Goal: Task Accomplishment & Management: Manage account settings

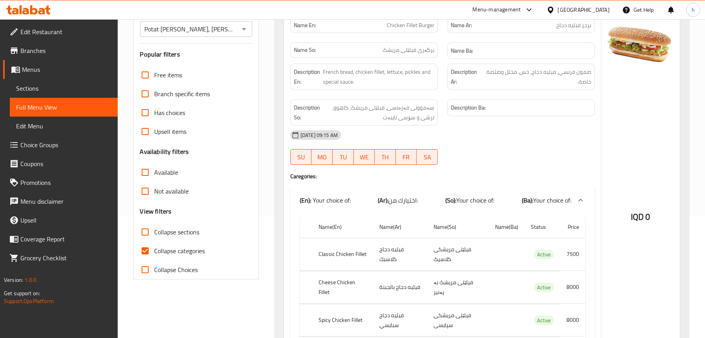
scroll to position [116, 0]
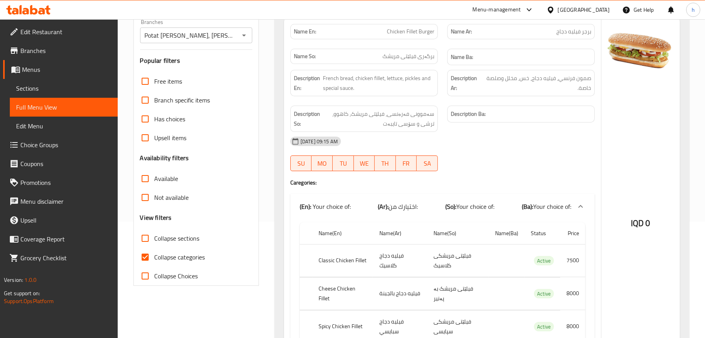
click at [37, 10] on icon at bounding box center [33, 9] width 7 height 9
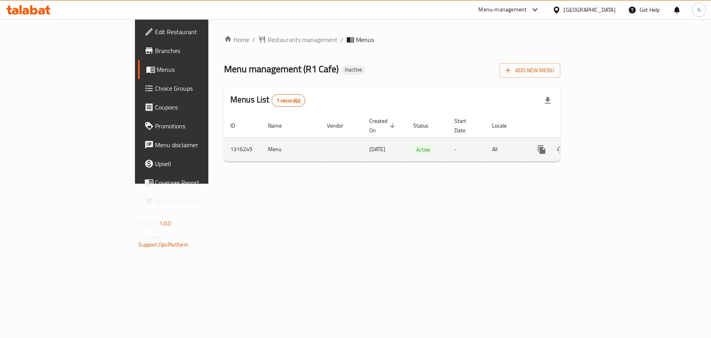
click at [603, 145] on icon "enhanced table" at bounding box center [598, 149] width 9 height 9
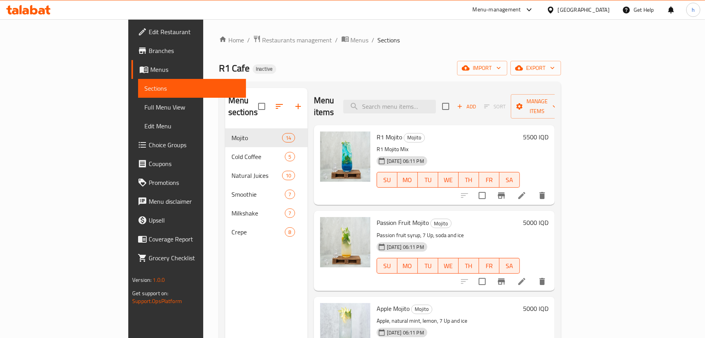
click at [432, 56] on div "Home / Restaurants management / Menus / Sections R1 Cafe Inactive import export…" at bounding box center [390, 233] width 342 height 397
click at [501, 71] on span "import" at bounding box center [482, 68] width 38 height 10
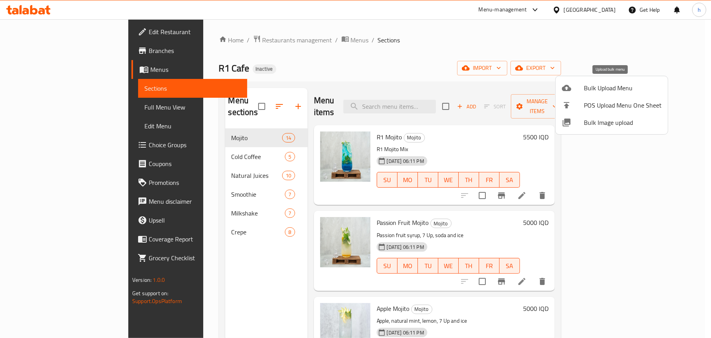
click at [581, 89] on div at bounding box center [573, 87] width 22 height 9
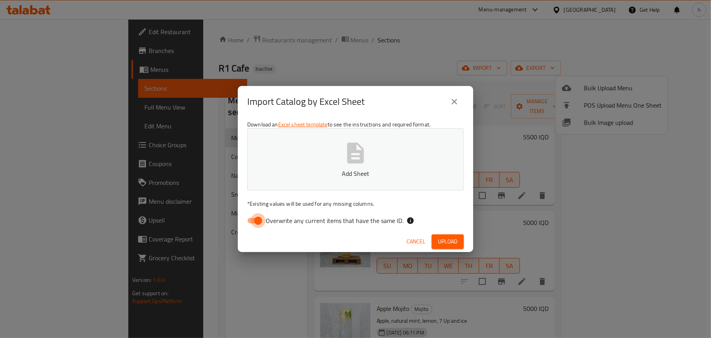
click at [251, 225] on input "Overwrite any current items that have the same ID." at bounding box center [258, 220] width 45 height 15
checkbox input "false"
click at [339, 173] on p "Add Sheet" at bounding box center [355, 173] width 192 height 9
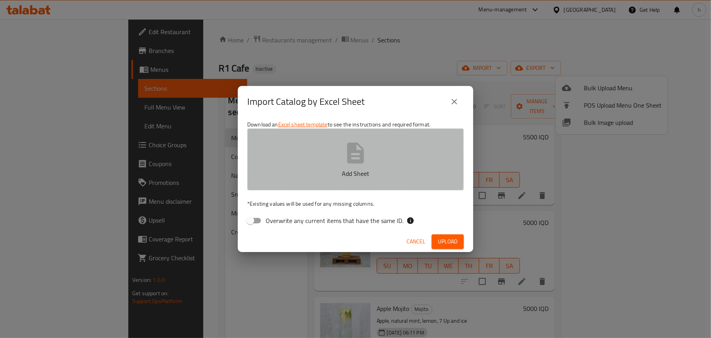
click at [350, 170] on p "Add Sheet" at bounding box center [355, 173] width 192 height 9
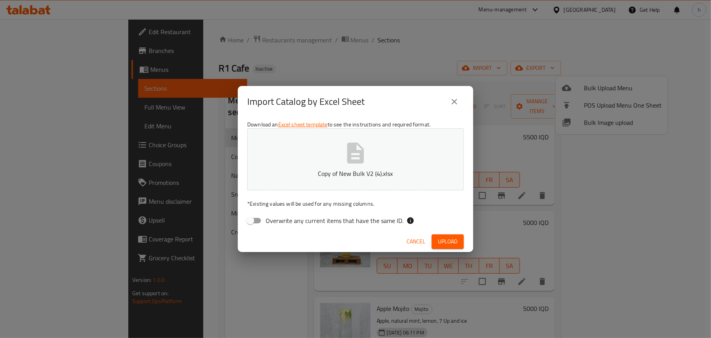
click at [452, 238] on span "Upload" at bounding box center [448, 242] width 20 height 10
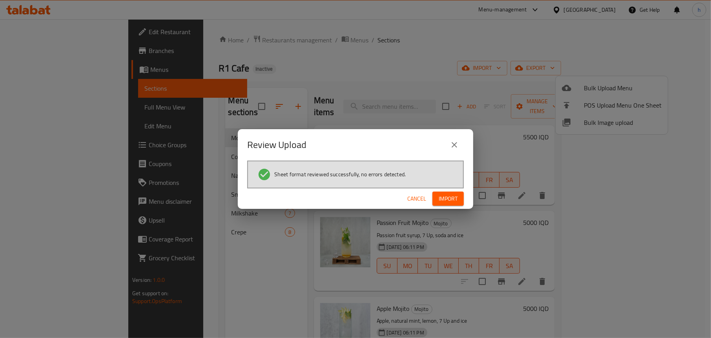
click at [449, 200] on span "Import" at bounding box center [448, 199] width 19 height 10
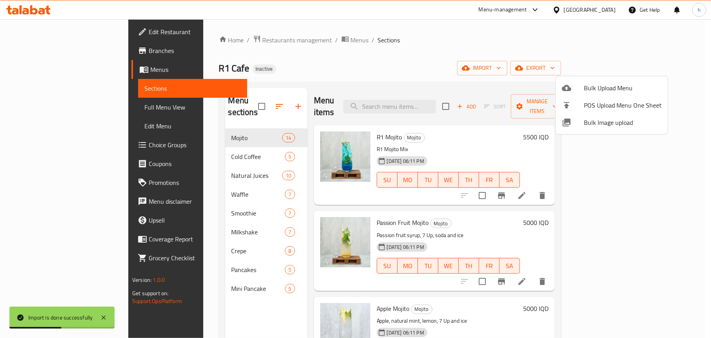
click at [231, 63] on div at bounding box center [355, 169] width 711 height 338
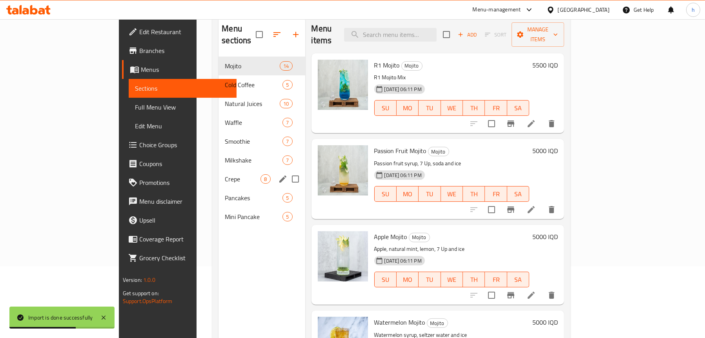
scroll to position [78, 0]
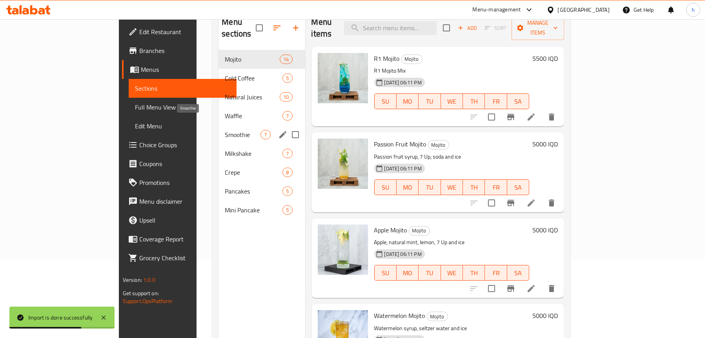
click at [219, 111] on div "Waffle 7" at bounding box center [262, 115] width 86 height 19
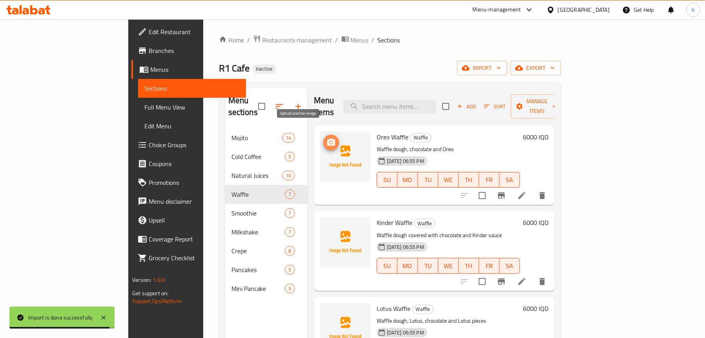
click at [327, 138] on icon "upload picture" at bounding box center [331, 141] width 8 height 7
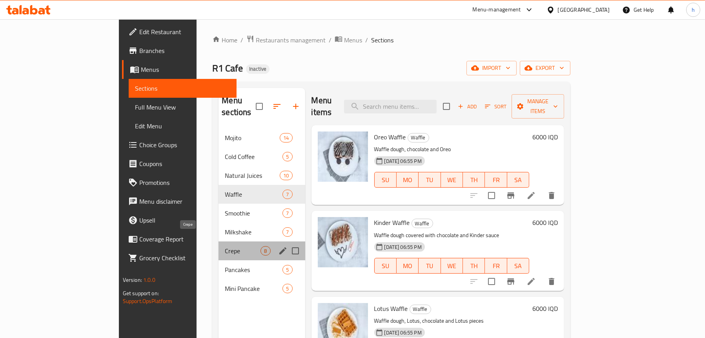
click at [225, 246] on span "Crepe" at bounding box center [243, 250] width 36 height 9
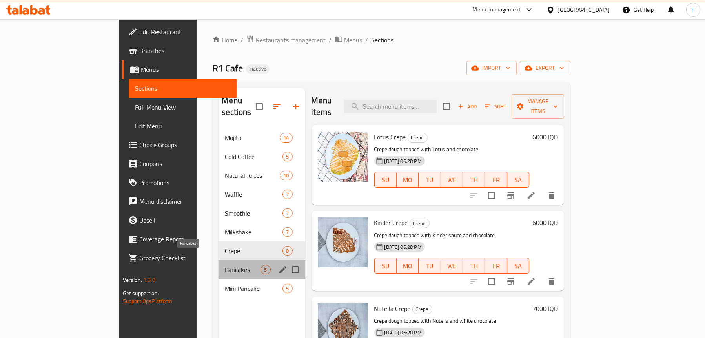
click at [225, 265] on span "Pancakes" at bounding box center [243, 269] width 36 height 9
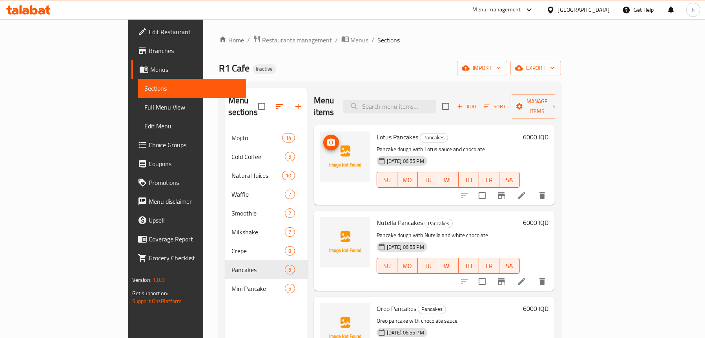
click at [323, 138] on span "upload picture" at bounding box center [331, 142] width 16 height 9
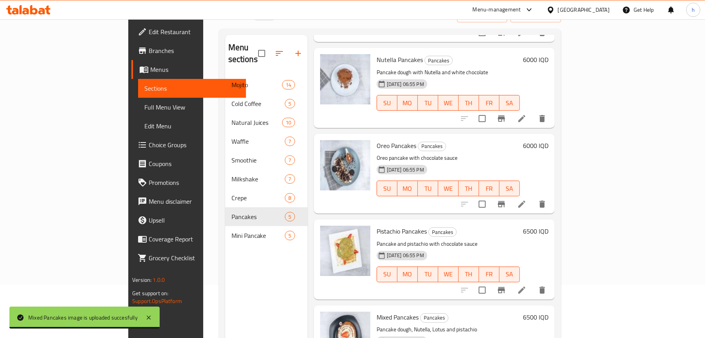
scroll to position [110, 0]
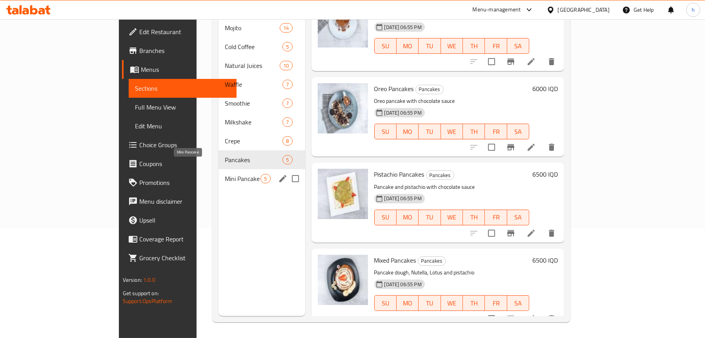
click at [225, 174] on span "Mini Pancake" at bounding box center [243, 178] width 36 height 9
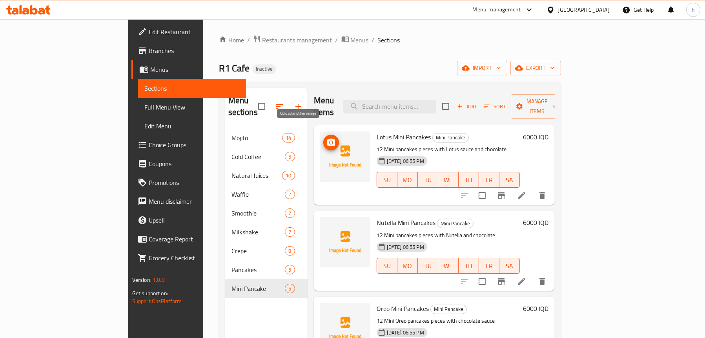
click at [326, 138] on icon "upload picture" at bounding box center [330, 142] width 9 height 9
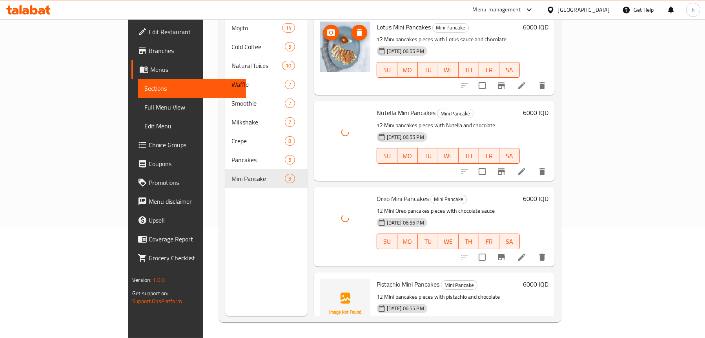
scroll to position [110, 0]
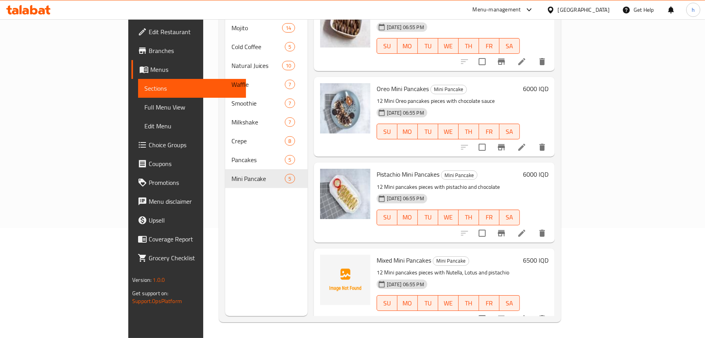
click at [144, 105] on span "Full Menu View" at bounding box center [191, 106] width 95 height 9
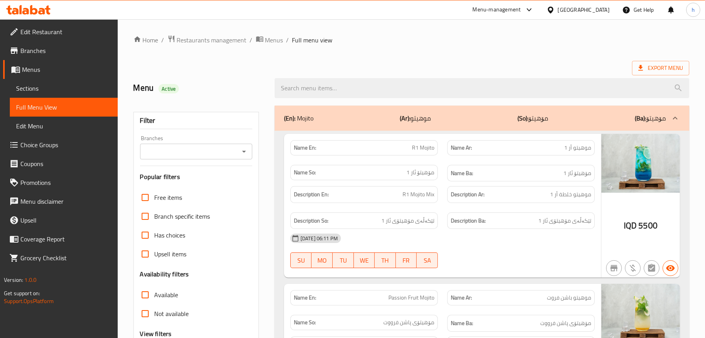
click at [247, 151] on icon "Open" at bounding box center [243, 151] width 9 height 9
click at [196, 183] on li "R1 Cafe," at bounding box center [195, 185] width 113 height 14
type input "R1 Cafe,"
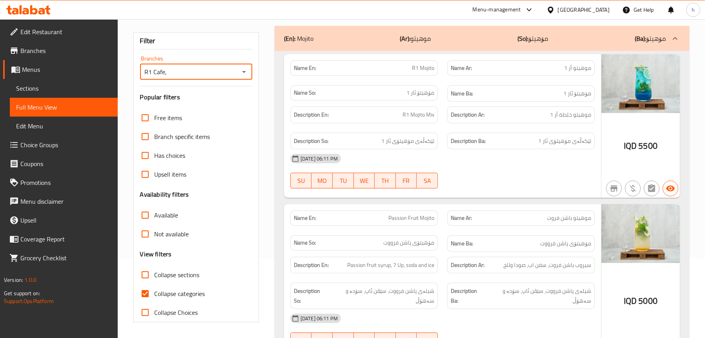
scroll to position [276, 0]
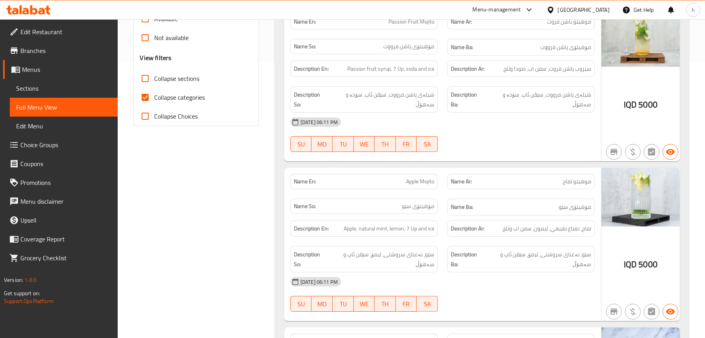
click at [163, 83] on span "Collapse sections" at bounding box center [177, 78] width 45 height 9
click at [155, 83] on input "Collapse sections" at bounding box center [145, 78] width 19 height 19
checkbox input "true"
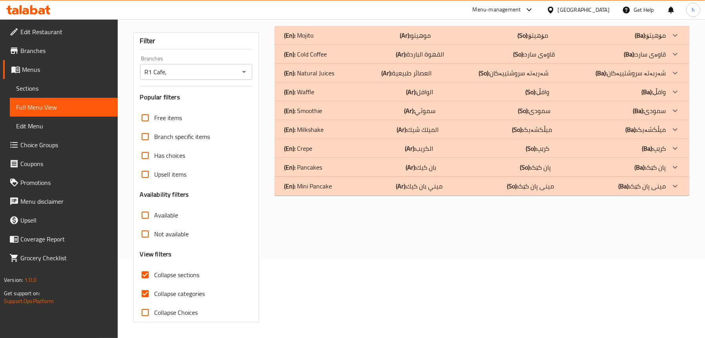
scroll to position [80, 0]
click at [312, 91] on p "(En): Waffle" at bounding box center [299, 91] width 30 height 9
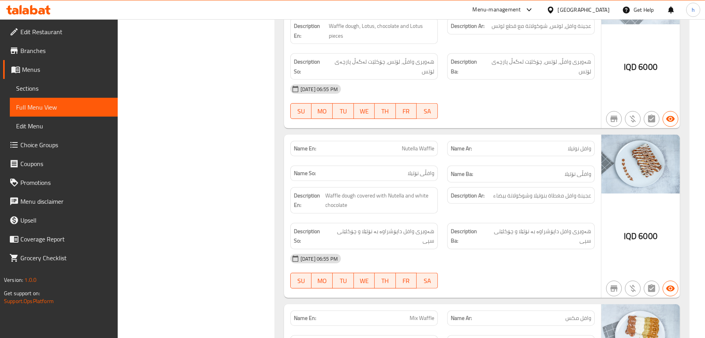
scroll to position [511, 0]
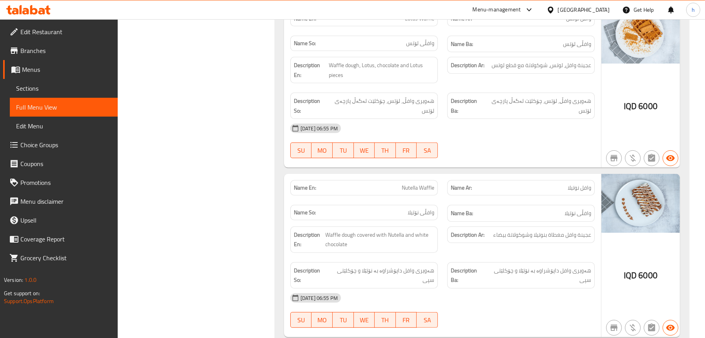
click at [42, 84] on span "Sections" at bounding box center [63, 88] width 95 height 9
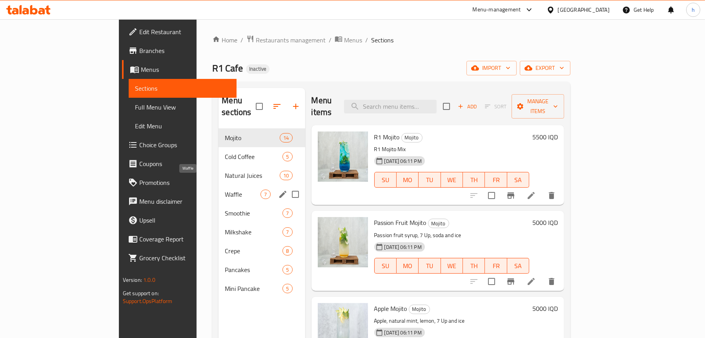
click at [225, 189] on span "Waffle" at bounding box center [243, 193] width 36 height 9
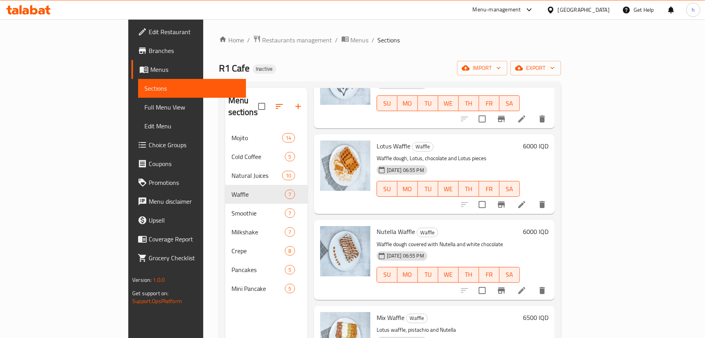
scroll to position [196, 0]
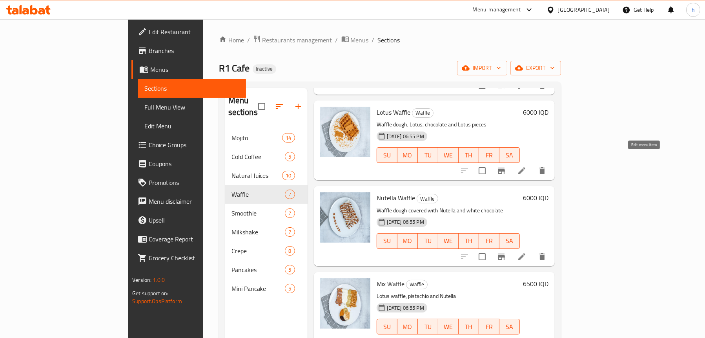
click at [527, 166] on icon at bounding box center [521, 170] width 9 height 9
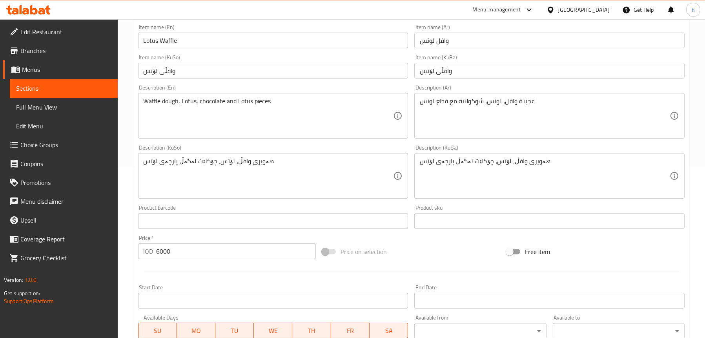
scroll to position [196, 0]
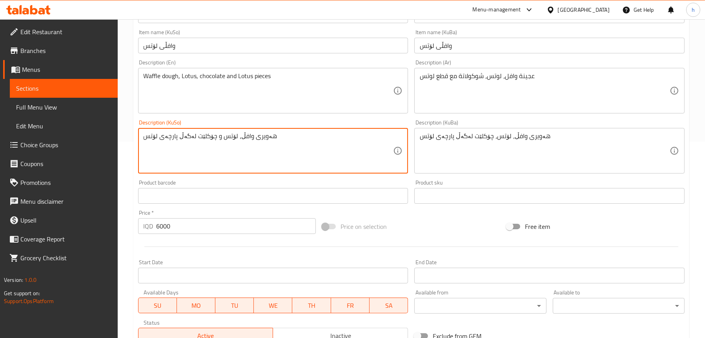
type textarea "هەویری وافڵ، لۆتس و چۆکلێت لەگەڵ پارچەی لۆتس"
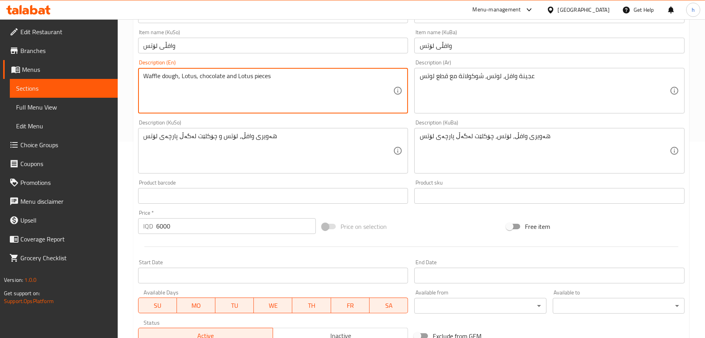
click at [229, 75] on textarea "Waffle dough, Lotus, chocolate and Lotus pieces" at bounding box center [269, 90] width 250 height 37
click at [196, 77] on textarea "Waffle dough, Lotus, chocolate withLotus pieces" at bounding box center [269, 90] width 250 height 37
click at [246, 75] on textarea "Waffle dough, Lotus and chocolate withLotus pieces" at bounding box center [269, 90] width 250 height 37
type textarea "Waffle dough, Lotus and chocolate with Lotus pieces"
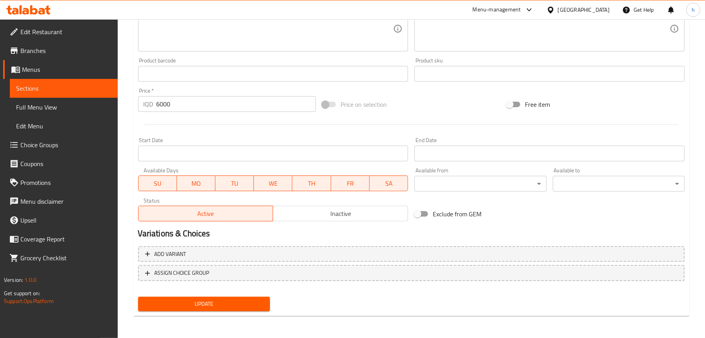
type textarea "عجينة وافل، [PERSON_NAME] وشوكولاتة مع قطع لوتس"
click at [227, 302] on span "Update" at bounding box center [203, 304] width 119 height 10
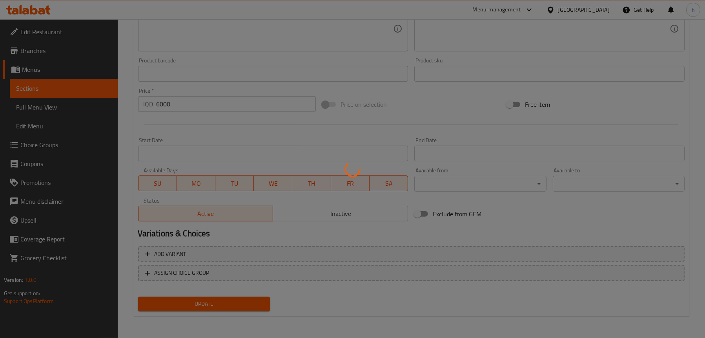
scroll to position [161, 0]
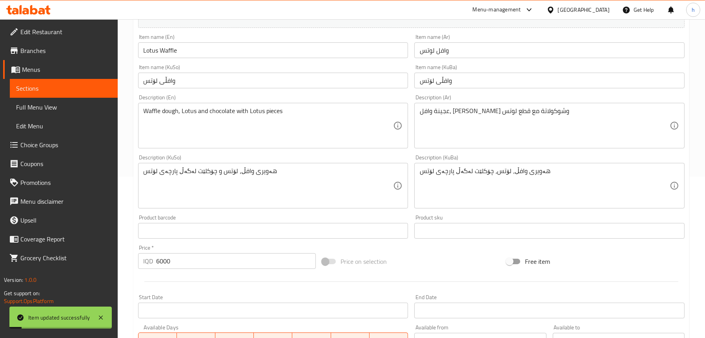
click at [49, 104] on span "Full Menu View" at bounding box center [63, 106] width 95 height 9
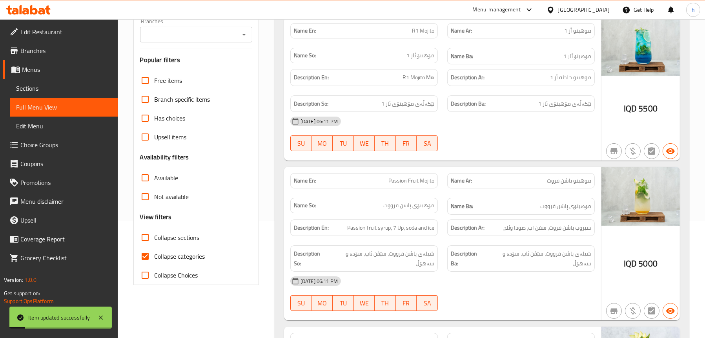
scroll to position [4, 0]
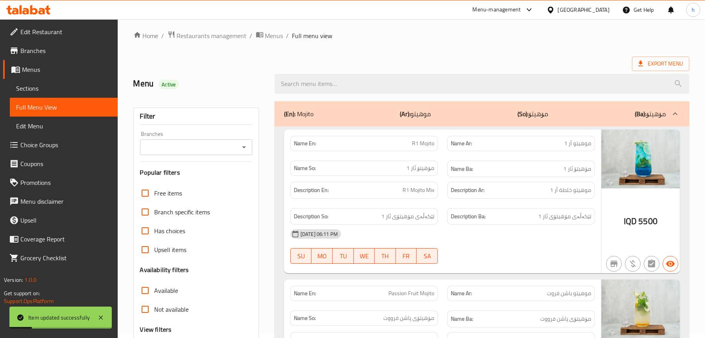
click at [242, 146] on icon "Open" at bounding box center [243, 146] width 9 height 9
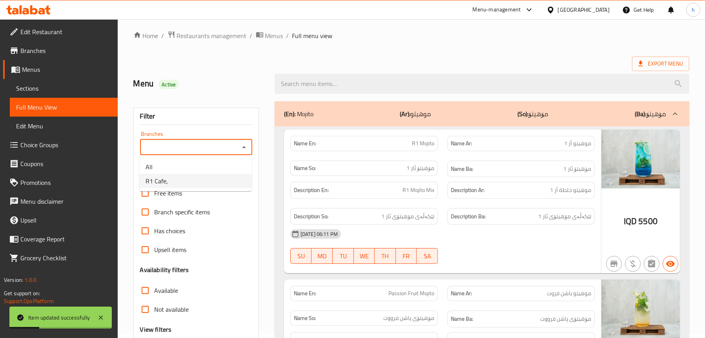
click at [202, 180] on li "R1 Cafe," at bounding box center [195, 181] width 113 height 14
type input "R1 Cafe,"
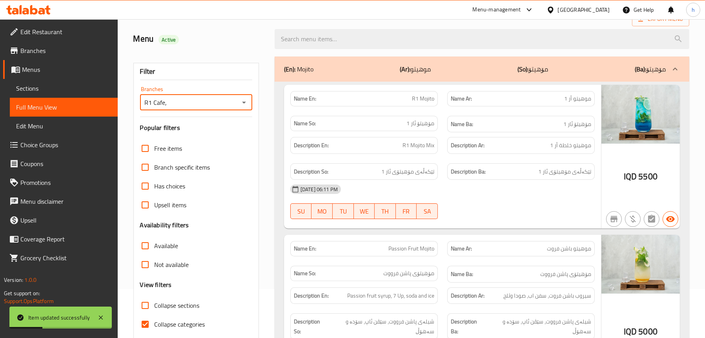
scroll to position [122, 0]
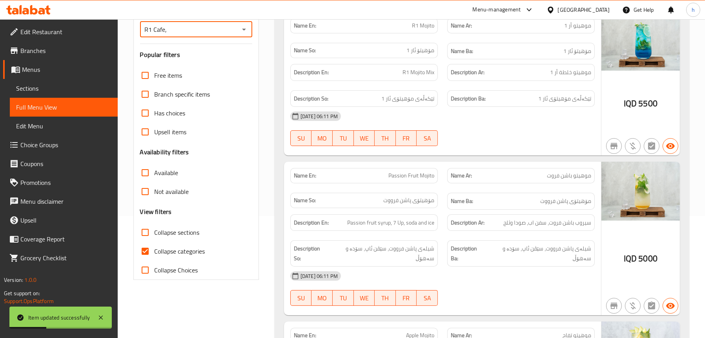
click at [162, 235] on span "Collapse sections" at bounding box center [177, 232] width 45 height 9
click at [155, 235] on input "Collapse sections" at bounding box center [145, 232] width 19 height 19
checkbox input "true"
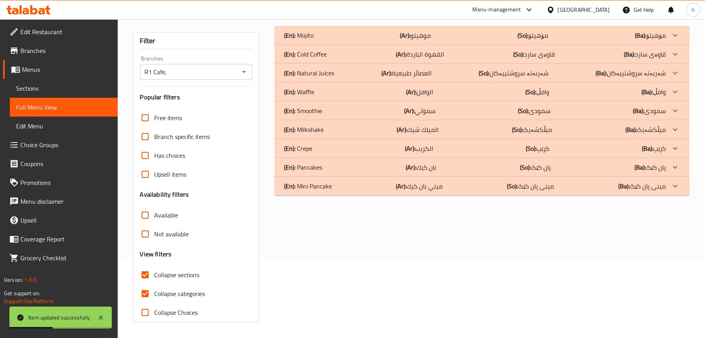
scroll to position [80, 0]
click at [312, 98] on div "(En): Waffle (Ar): الوافل (So): وافڵ (Ba): وافڵ" at bounding box center [482, 91] width 415 height 19
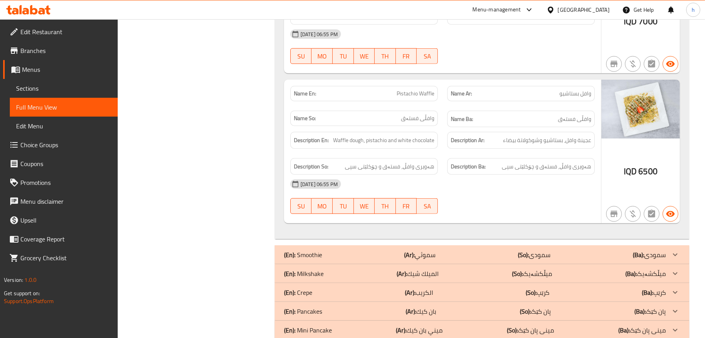
scroll to position [1091, 0]
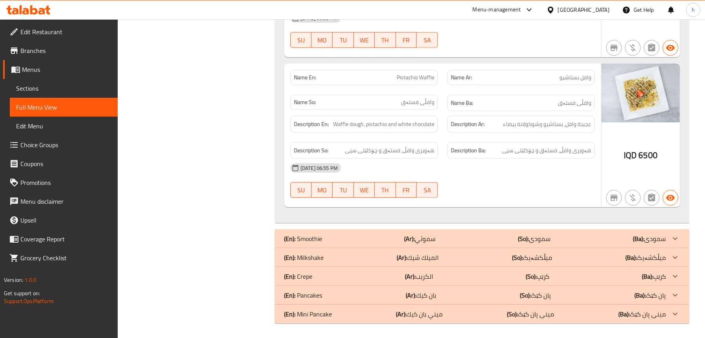
click at [306, 278] on p "(En): Crepe" at bounding box center [298, 275] width 28 height 9
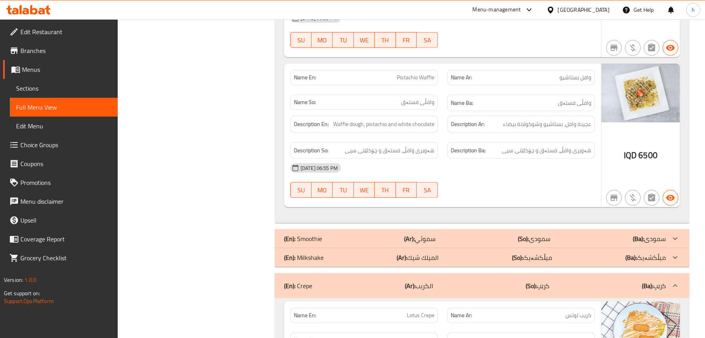
click at [306, 278] on div "(En): Crepe (Ar): الكريب (So): کرێپ (Ba): کرێپ" at bounding box center [482, 285] width 415 height 25
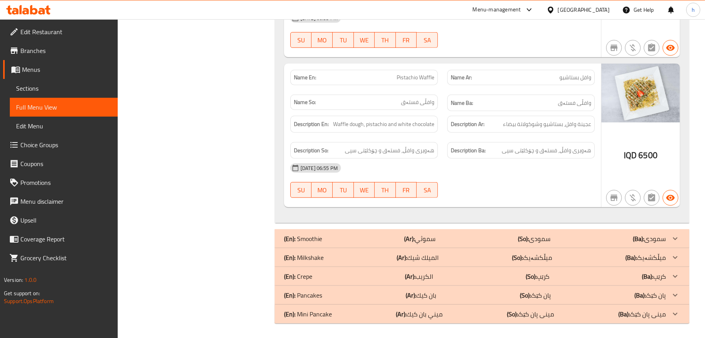
click at [313, 296] on p "(En): Pancakes" at bounding box center [303, 294] width 38 height 9
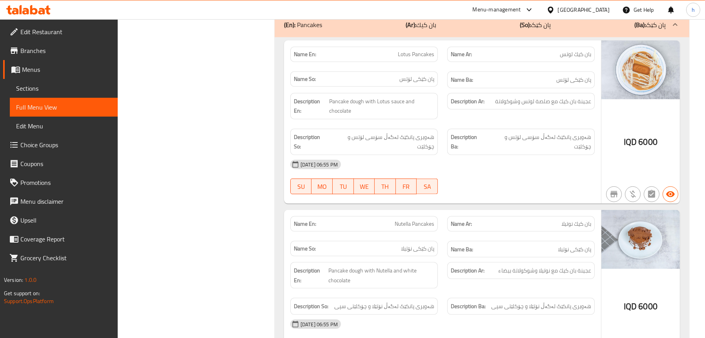
scroll to position [1366, 0]
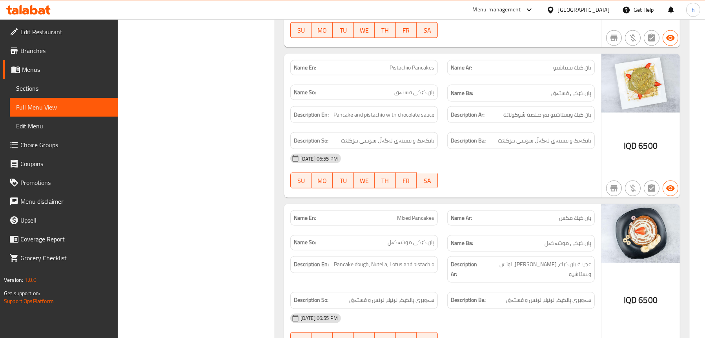
scroll to position [1891, 0]
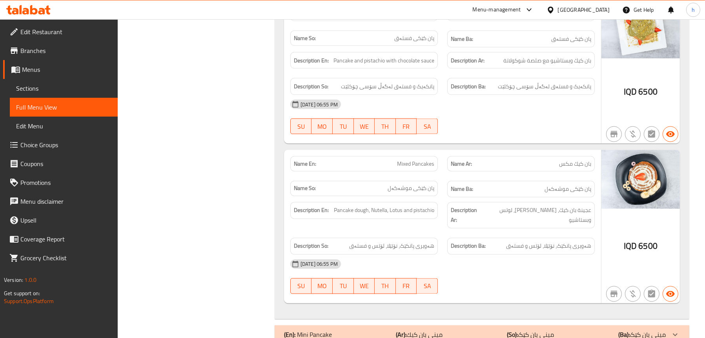
click at [346, 325] on div "(En): Mini Pancake (Ar): ميني بان كيك (So): مینی پان کێک (Ba): مینی پان کێک" at bounding box center [482, 334] width 415 height 19
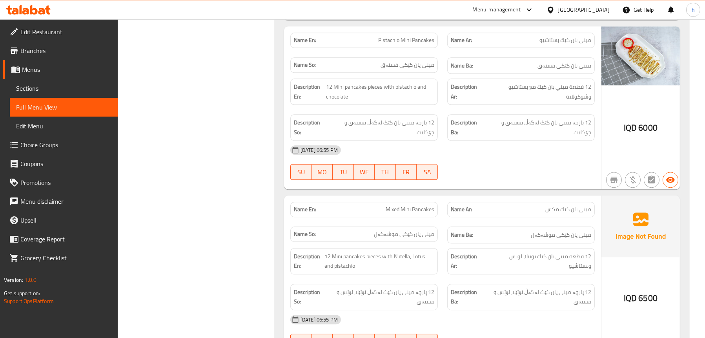
scroll to position [2735, 0]
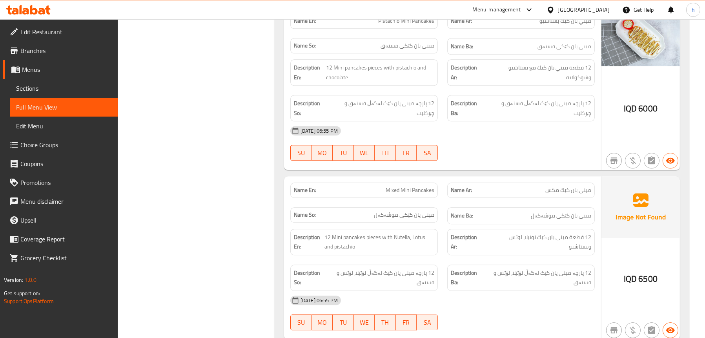
click at [65, 86] on span "Sections" at bounding box center [63, 88] width 95 height 9
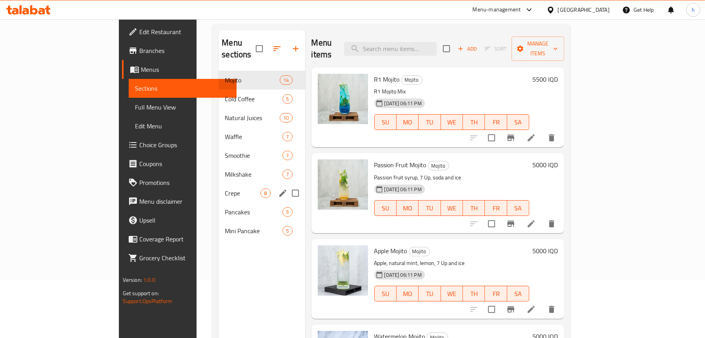
scroll to position [110, 0]
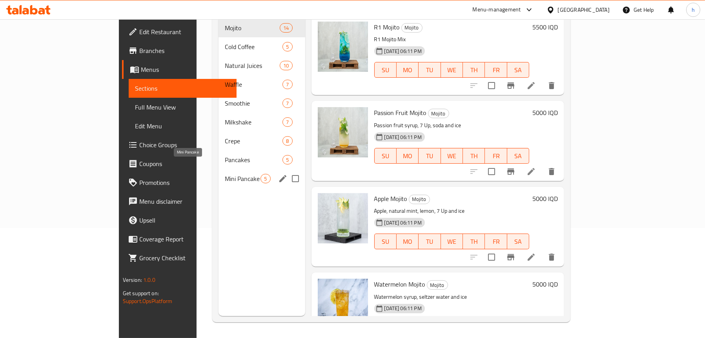
drag, startPoint x: 174, startPoint y: 168, endPoint x: 217, endPoint y: 170, distance: 42.8
click at [225, 174] on span "Mini Pancake" at bounding box center [243, 178] width 36 height 9
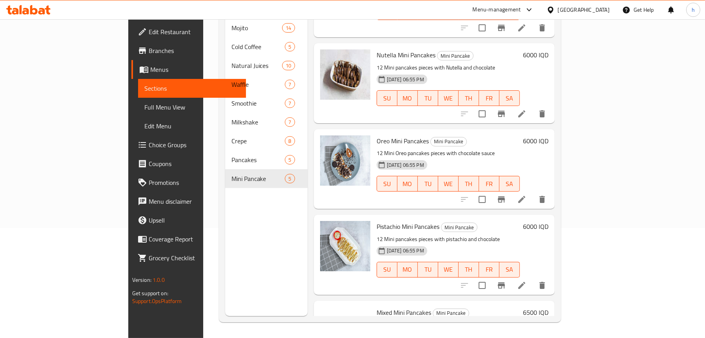
scroll to position [110, 0]
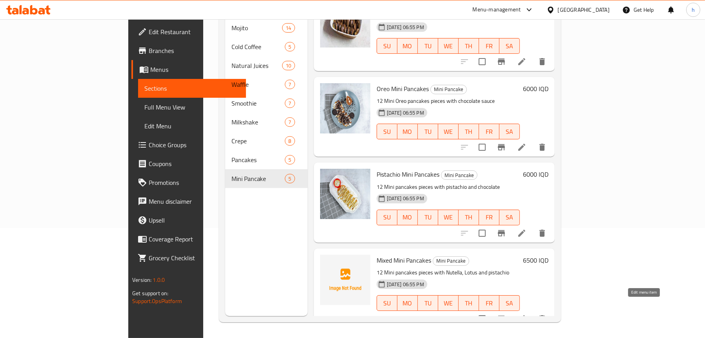
click at [527, 314] on icon at bounding box center [521, 318] width 9 height 9
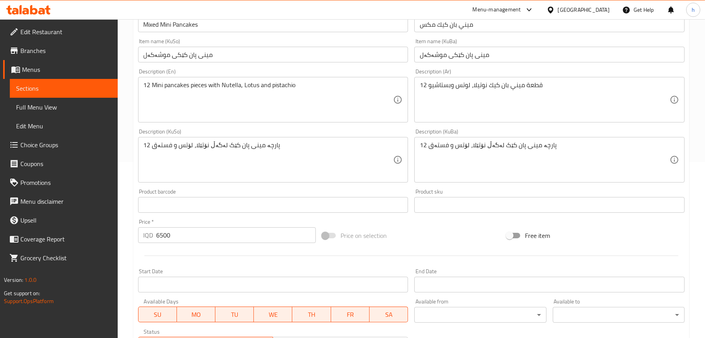
scroll to position [196, 0]
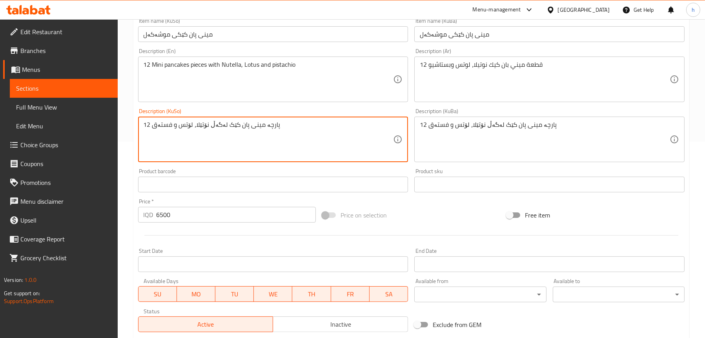
click at [215, 123] on textarea "12 پارچە مینی پان کێک لەگەڵ نۆتێلا، لۆتس و فستەق" at bounding box center [269, 139] width 250 height 37
type textarea "12 پارچە مینی پان کێکی نۆتێلا، لۆتس و فستەق"
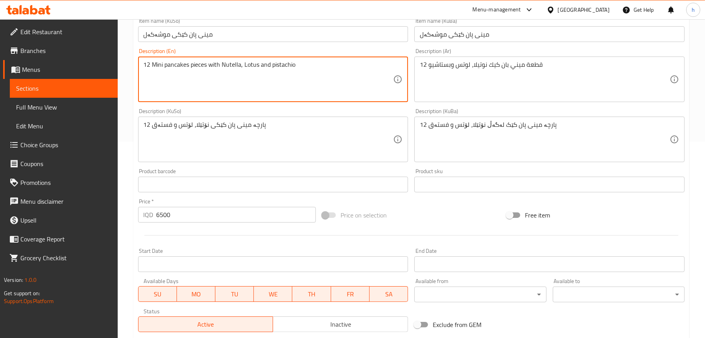
click at [228, 64] on textarea "12 Mini pancakes pieces with Nutella, Lotus and pistachio" at bounding box center [269, 79] width 250 height 37
click at [163, 64] on textarea "12 Mini pancakes pieces with , Lotus and pistachio" at bounding box center [269, 79] width 250 height 37
paste textarea "Nutella"
click at [235, 64] on textarea "12 Mini Nutella pancakes pieces with , Lotus and pistachio" at bounding box center [269, 79] width 250 height 37
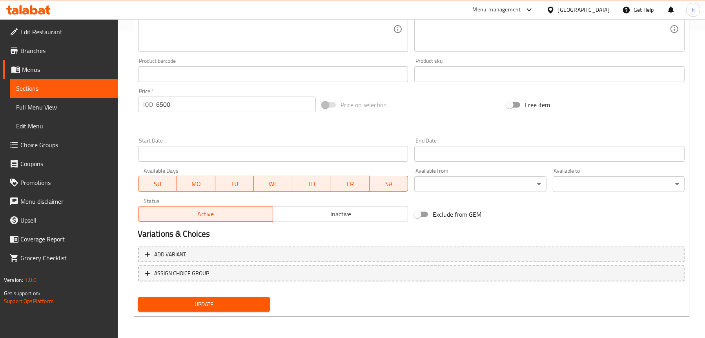
type textarea "12 Mini Nutella pancakes pieces, Lotus and pistachio"
click at [219, 303] on span "Update" at bounding box center [203, 304] width 119 height 10
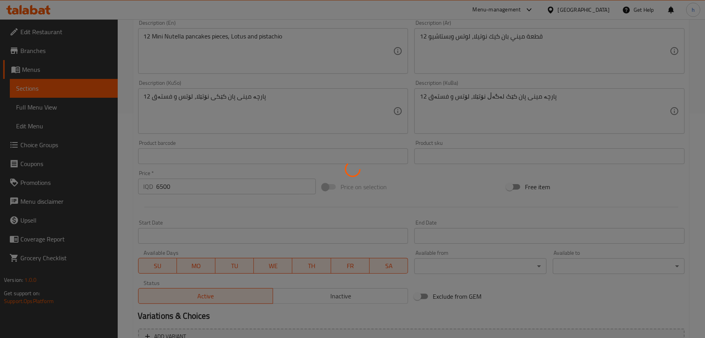
scroll to position [149, 0]
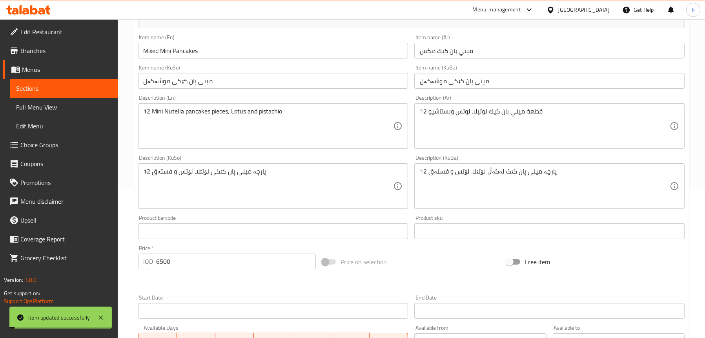
click at [73, 103] on span "Full Menu View" at bounding box center [63, 106] width 95 height 9
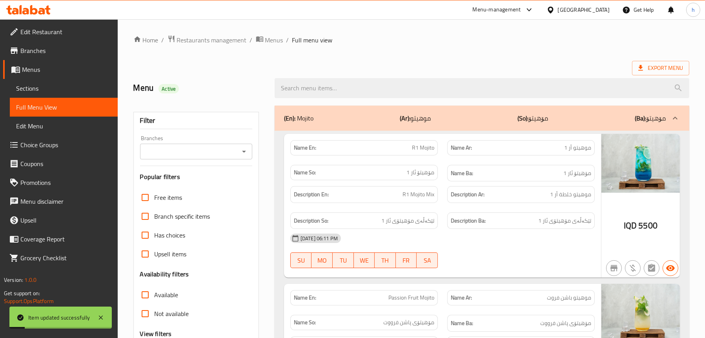
click at [247, 148] on icon "Open" at bounding box center [243, 151] width 9 height 9
click at [205, 190] on li "R1 Cafe," at bounding box center [195, 185] width 113 height 14
type input "R1 Cafe,"
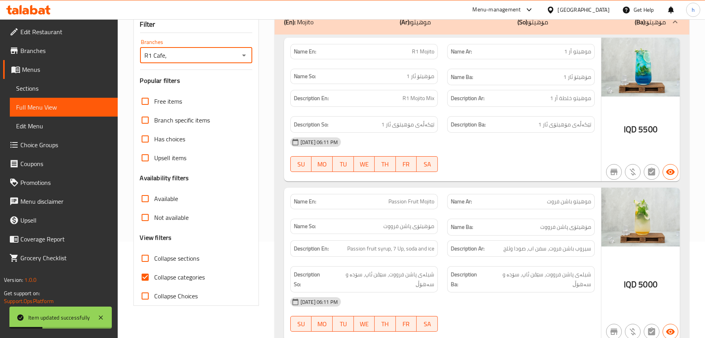
scroll to position [39, 0]
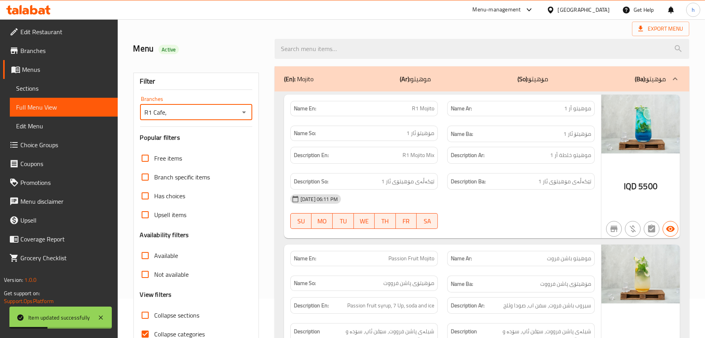
click at [338, 74] on div "(En): Mojito (Ar): موهيتو (So): مۆهیتۆ (Ba): مۆهیتۆ" at bounding box center [475, 78] width 382 height 9
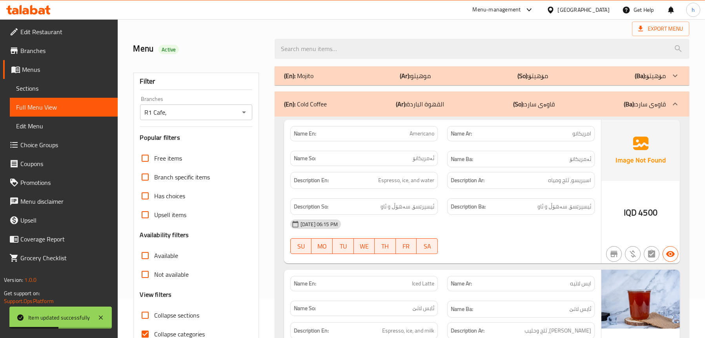
click at [328, 105] on div "(En): Cold Coffee (Ar): القهوة الباردة (So): قاوەی سارد (Ba): قاوەی سارد" at bounding box center [475, 103] width 382 height 9
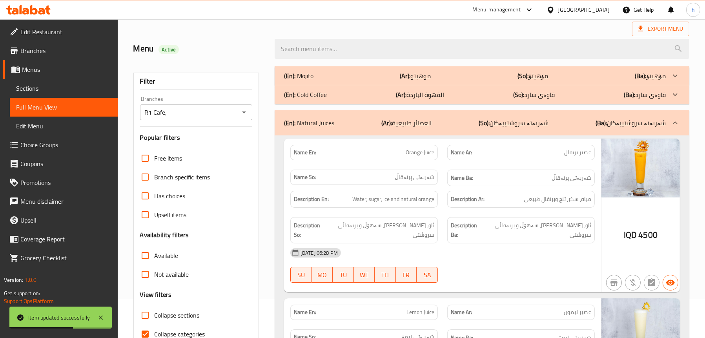
click at [324, 114] on div "(En): Natural Juices (Ar): العصائر طبيعية (So): شەربەتە سروشتییەکان (Ba): شەربە…" at bounding box center [482, 122] width 415 height 25
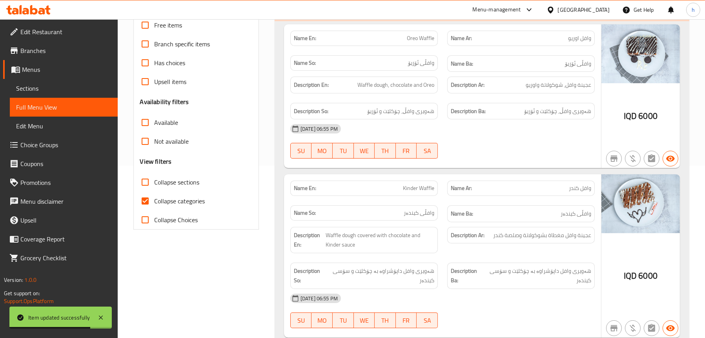
scroll to position [235, 0]
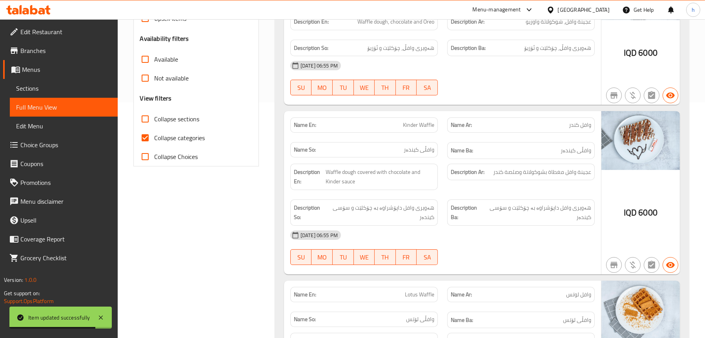
click at [183, 122] on span "Collapse sections" at bounding box center [177, 118] width 45 height 9
click at [155, 122] on input "Collapse sections" at bounding box center [145, 118] width 19 height 19
checkbox input "true"
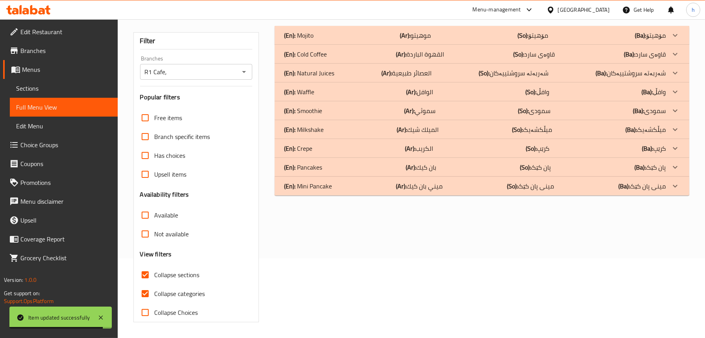
scroll to position [80, 0]
click at [317, 185] on p "(En): Mini Pancake" at bounding box center [308, 185] width 48 height 9
click at [312, 171] on p "(En): Pancakes" at bounding box center [303, 166] width 38 height 9
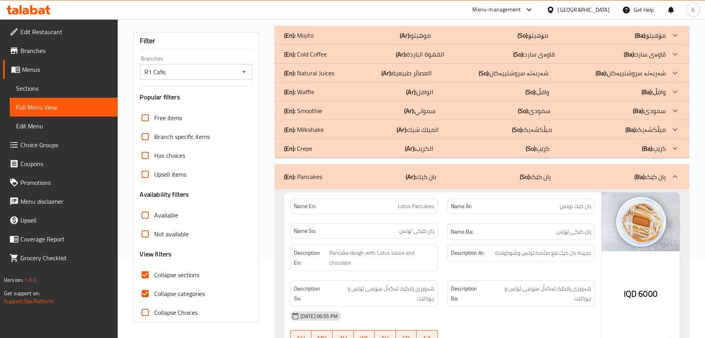
click at [312, 92] on p "(En): Waffle" at bounding box center [299, 91] width 30 height 9
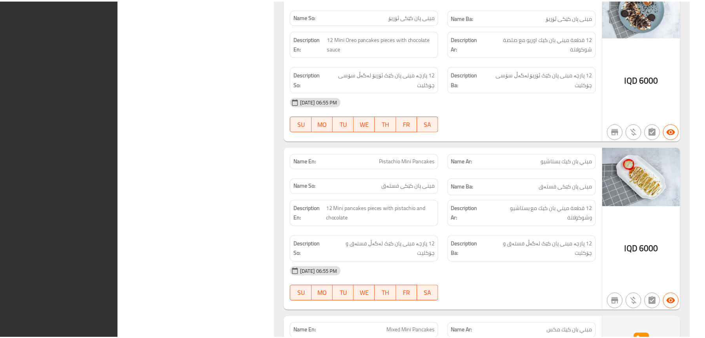
scroll to position [2726, 0]
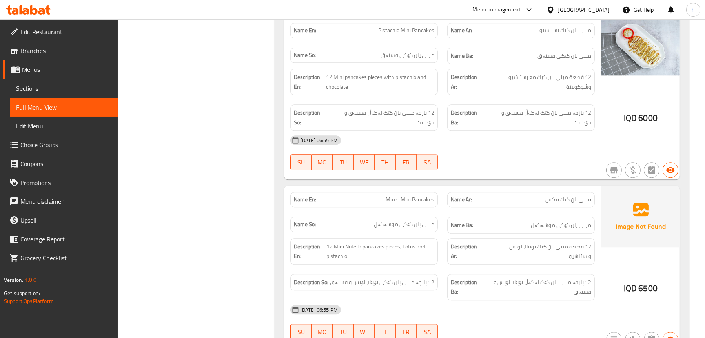
click at [559, 195] on span "ميني بان كيك مكس" at bounding box center [568, 199] width 46 height 8
copy span "ميني بان كيك مكس"
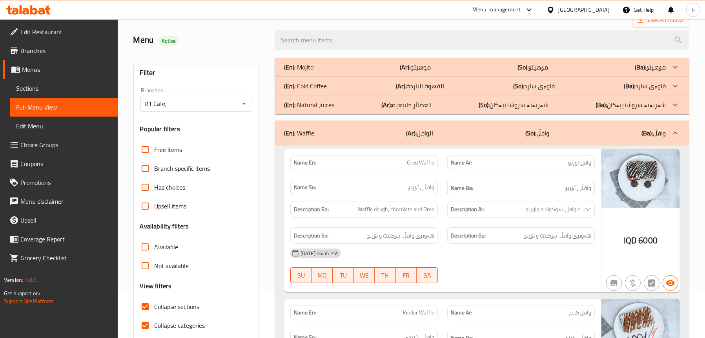
scroll to position [6, 0]
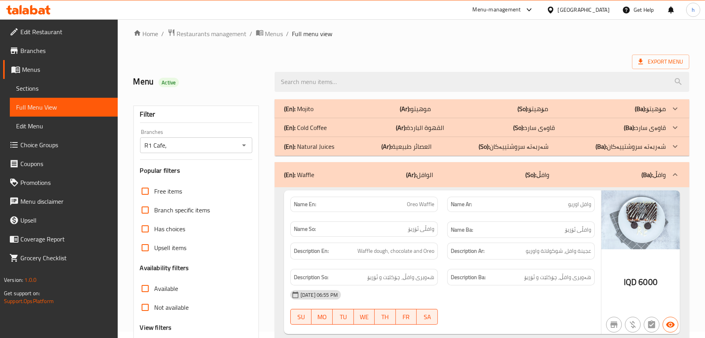
click at [32, 14] on icon at bounding box center [33, 9] width 7 height 9
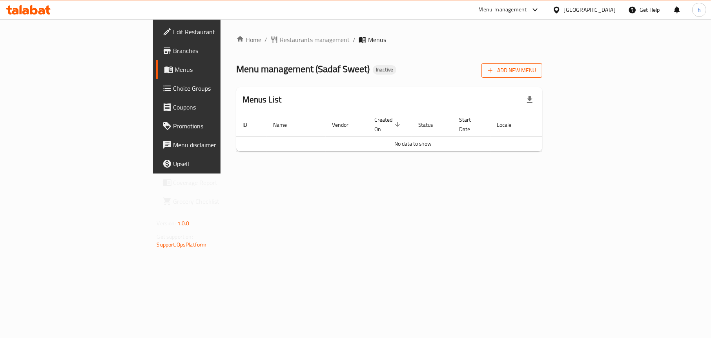
click at [536, 72] on span "Add New Menu" at bounding box center [512, 71] width 48 height 10
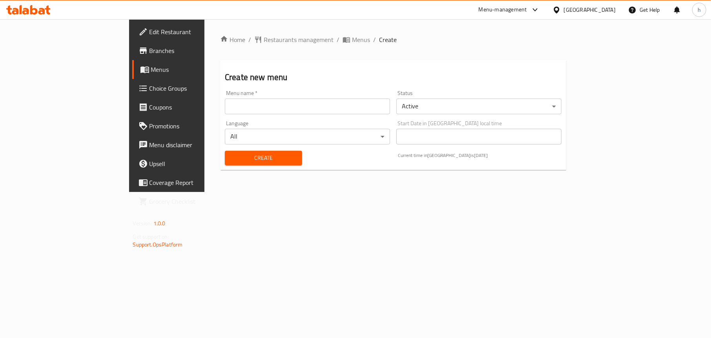
click at [302, 109] on input "text" at bounding box center [307, 106] width 165 height 16
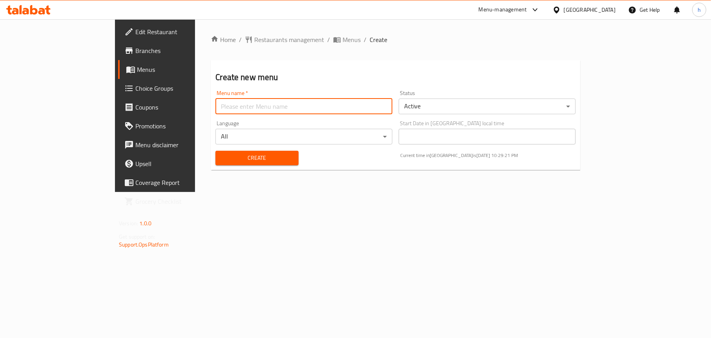
type input "menu"
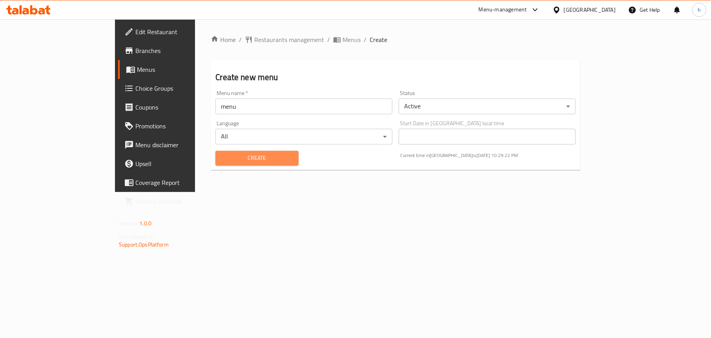
click at [222, 160] on span "Create" at bounding box center [257, 158] width 70 height 10
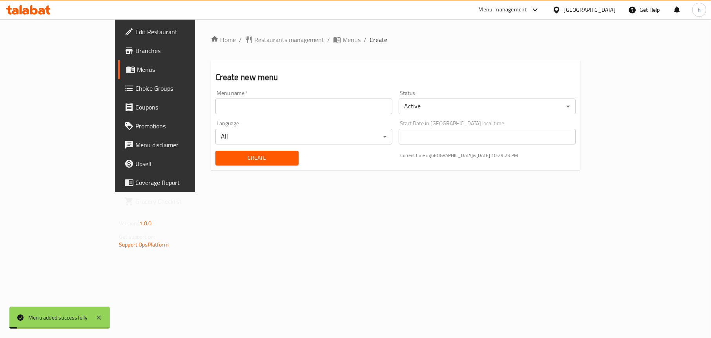
click at [137, 71] on span "Menus" at bounding box center [182, 69] width 91 height 9
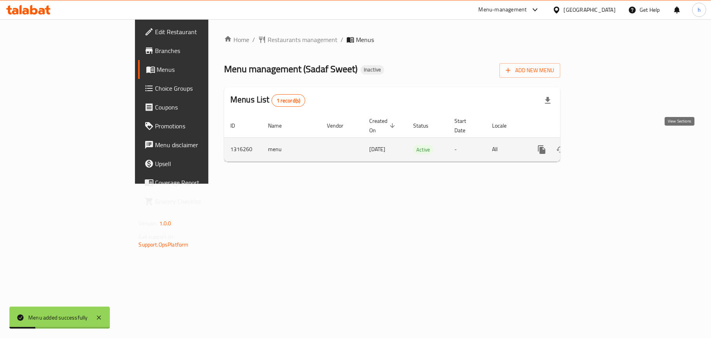
click at [602, 146] on icon "enhanced table" at bounding box center [598, 149] width 7 height 7
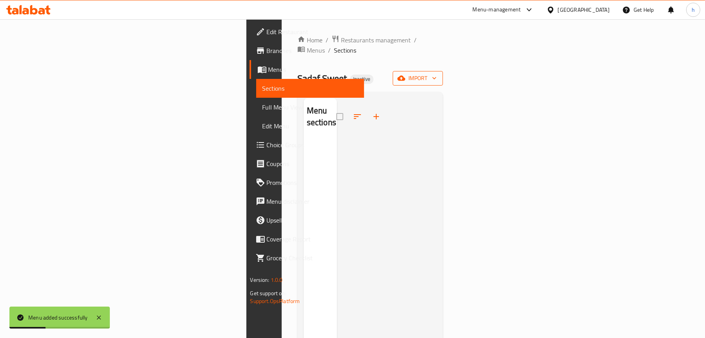
click at [437, 73] on span "import" at bounding box center [418, 78] width 38 height 10
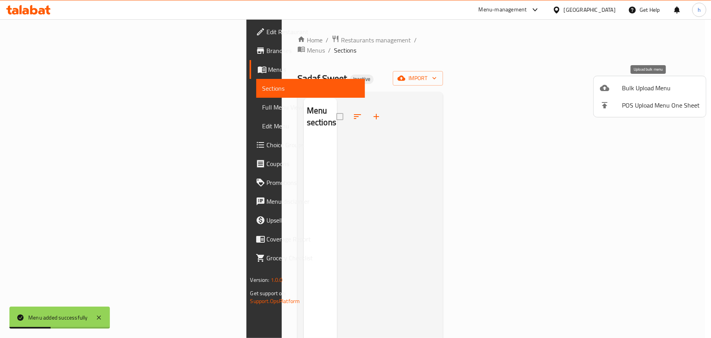
click at [621, 88] on div at bounding box center [611, 87] width 22 height 9
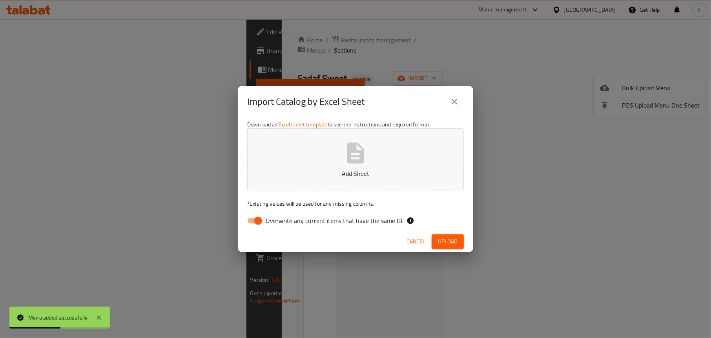
click at [259, 217] on input "Overwrite any current items that have the same ID." at bounding box center [258, 220] width 45 height 15
checkbox input "false"
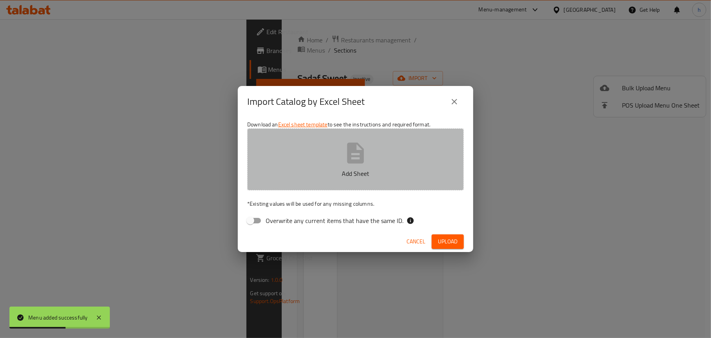
click at [352, 161] on icon "button" at bounding box center [355, 152] width 17 height 21
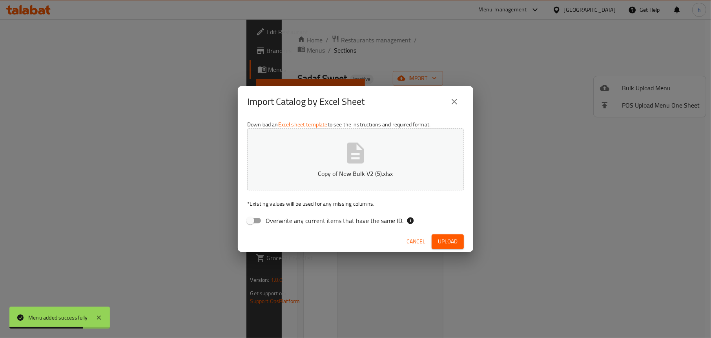
click at [454, 237] on span "Upload" at bounding box center [448, 242] width 20 height 10
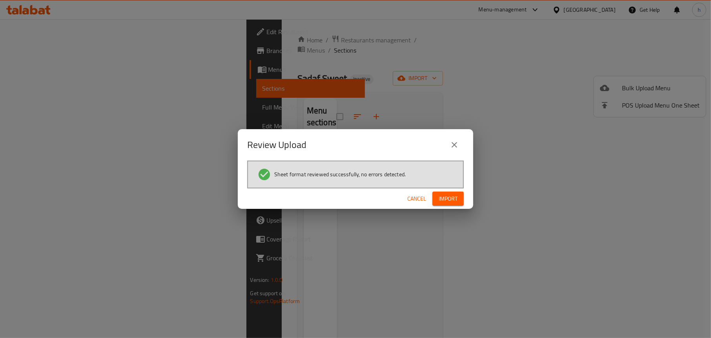
click at [450, 197] on span "Import" at bounding box center [448, 199] width 19 height 10
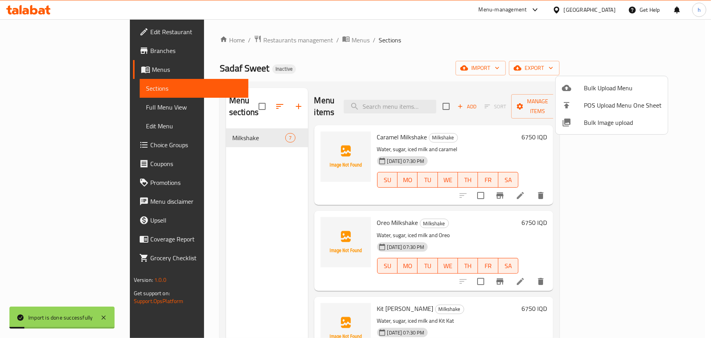
click at [366, 52] on div at bounding box center [355, 169] width 711 height 338
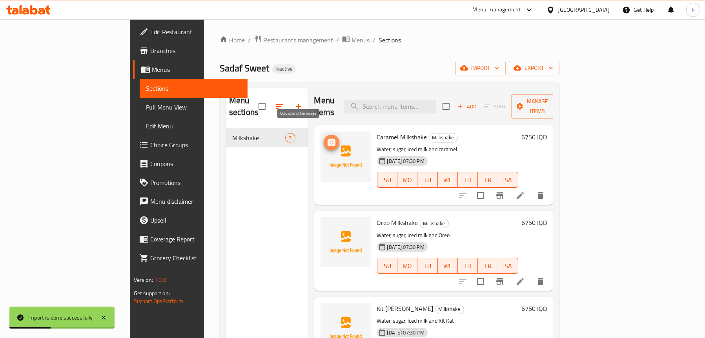
click at [328, 138] on icon "upload picture" at bounding box center [332, 141] width 8 height 7
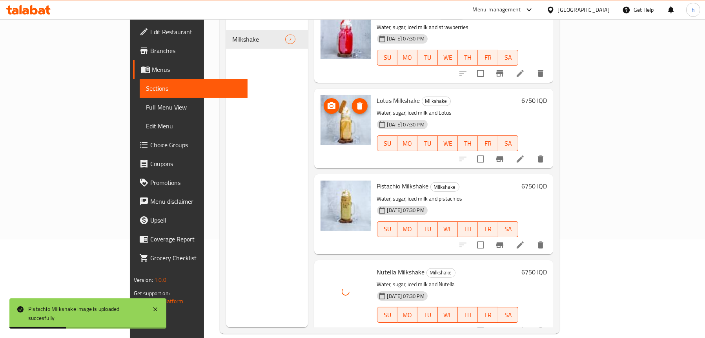
scroll to position [110, 0]
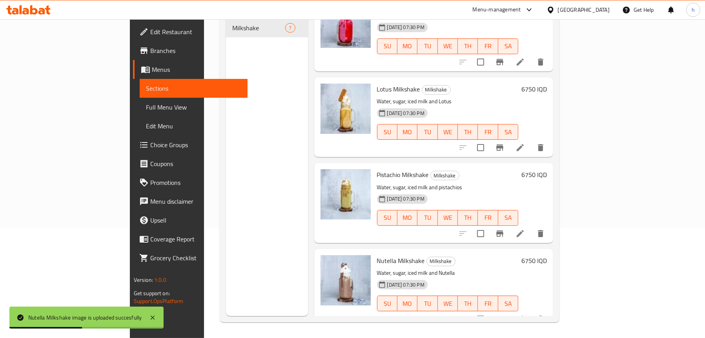
click at [146, 103] on span "Full Menu View" at bounding box center [193, 106] width 95 height 9
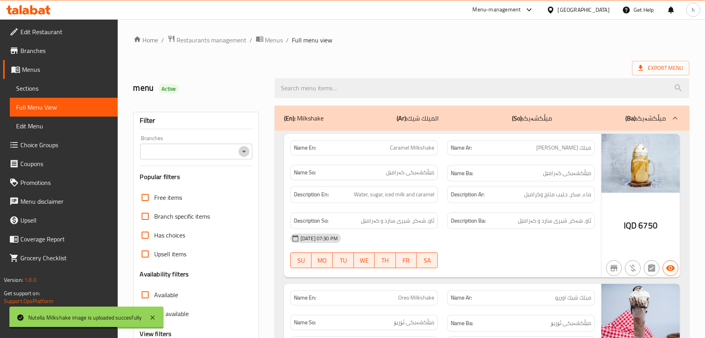
click at [240, 148] on icon "Open" at bounding box center [243, 151] width 9 height 9
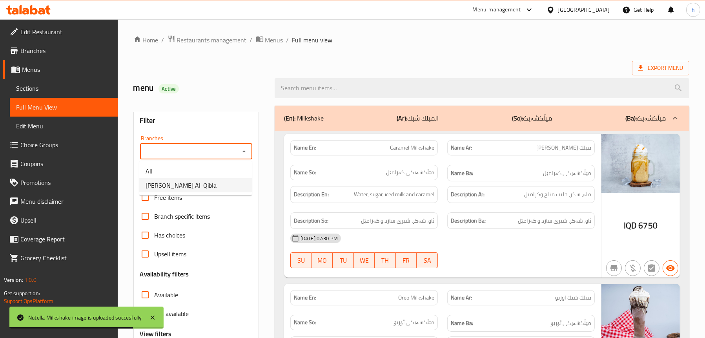
click at [220, 184] on li "Sadaf Sweet,Al-Qibla" at bounding box center [195, 185] width 113 height 14
type input "Sadaf Sweet,Al-Qibla"
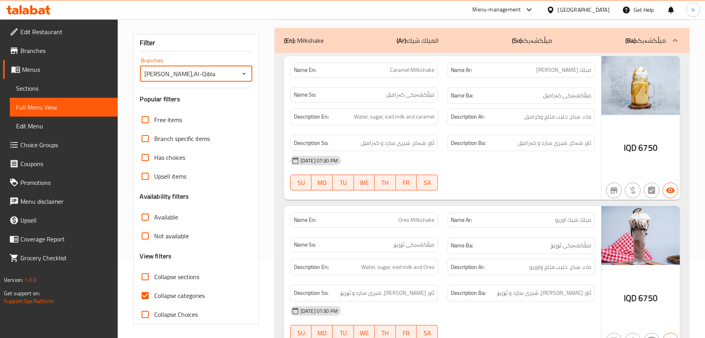
scroll to position [66, 0]
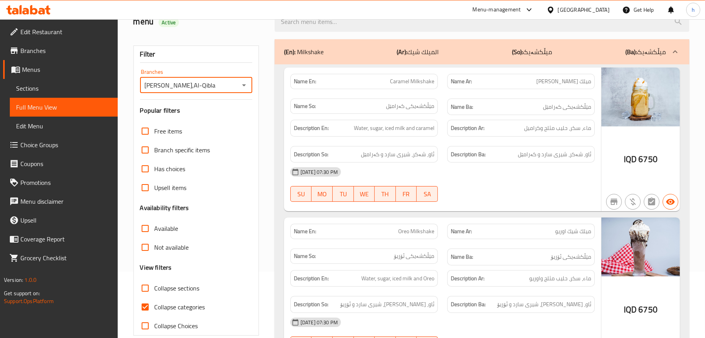
click at [26, 68] on span "Menus" at bounding box center [66, 69] width 89 height 9
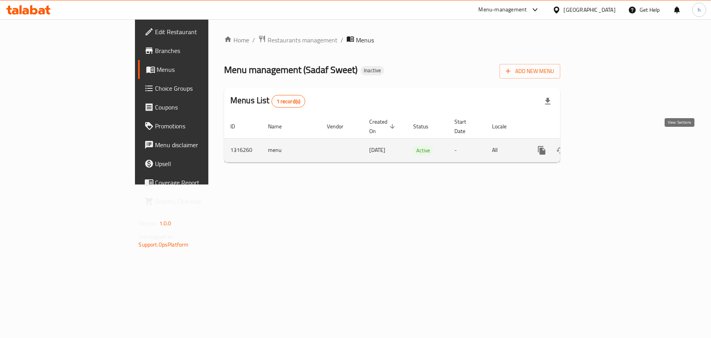
click at [608, 147] on link "enhanced table" at bounding box center [598, 150] width 19 height 19
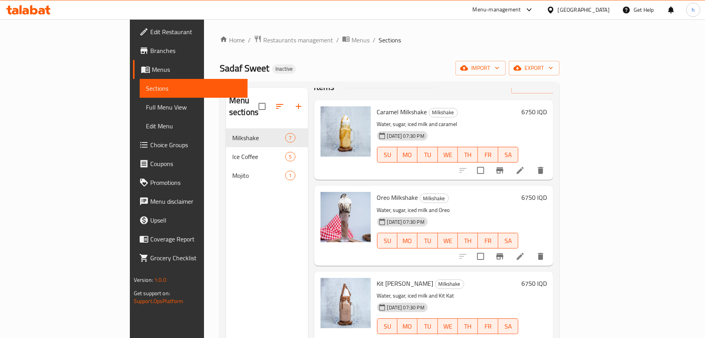
scroll to position [39, 0]
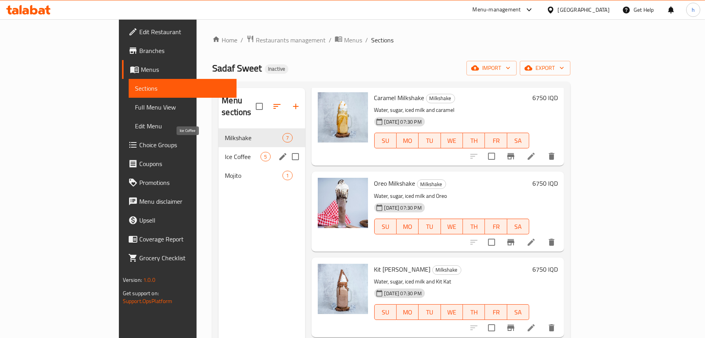
click at [225, 152] on span "Ice Coffee" at bounding box center [243, 156] width 36 height 9
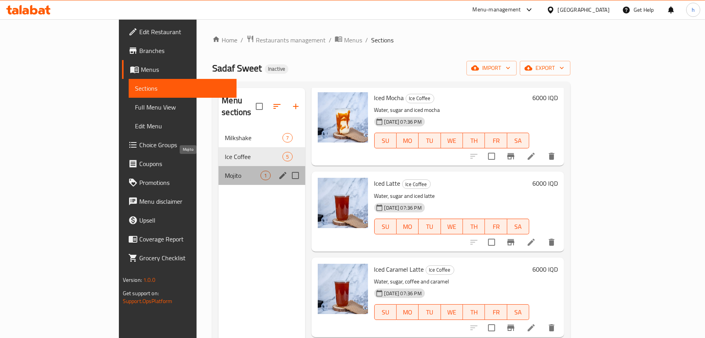
click at [225, 171] on span "Mojito" at bounding box center [243, 175] width 36 height 9
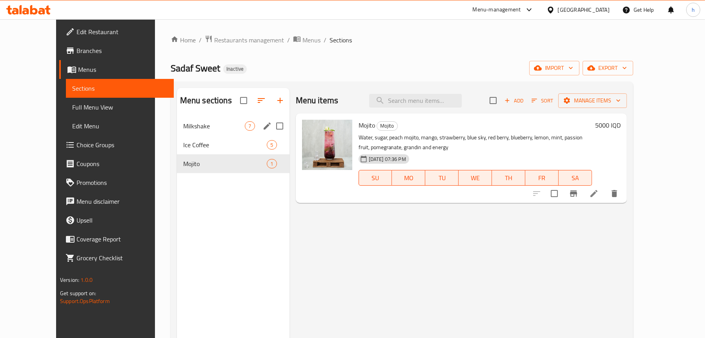
click at [183, 130] on span "Milkshake" at bounding box center [214, 125] width 62 height 9
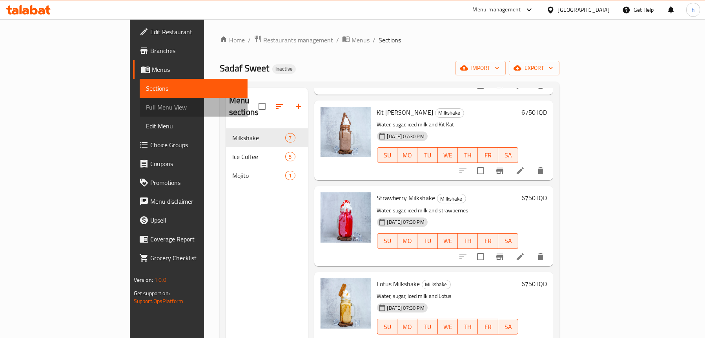
click at [140, 101] on link "Full Menu View" at bounding box center [194, 107] width 108 height 19
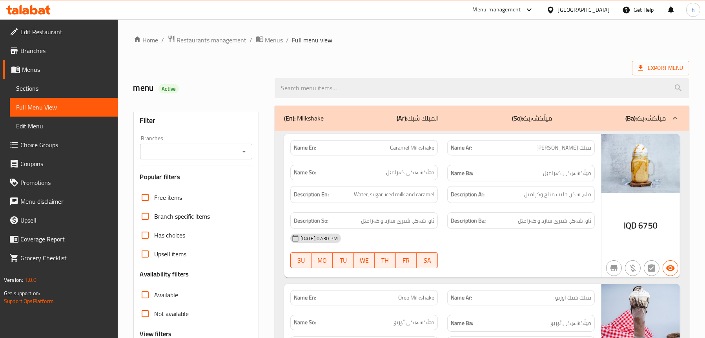
click at [247, 151] on icon "Open" at bounding box center [243, 151] width 9 height 9
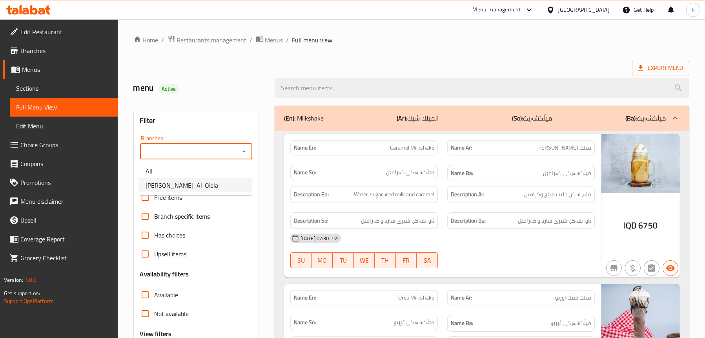
click at [223, 189] on li "Sadaf Sweet, Al-Qibla" at bounding box center [195, 185] width 113 height 14
type input "Sadaf Sweet, Al-Qibla"
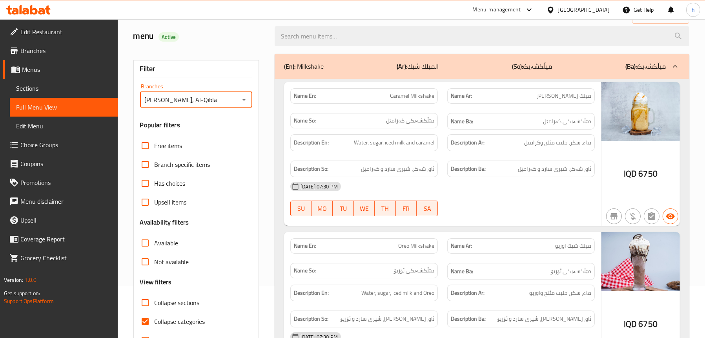
scroll to position [39, 0]
